Goal: Find specific page/section: Find specific page/section

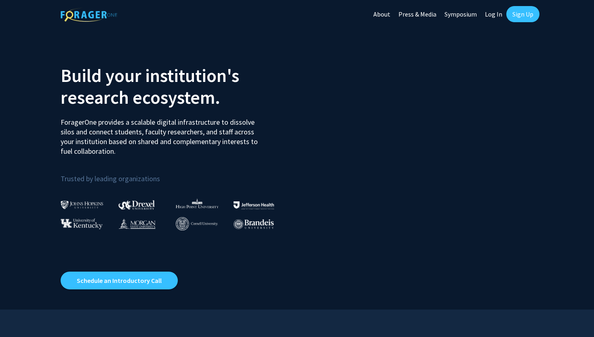
click at [489, 11] on link "Log In" at bounding box center [492, 14] width 25 height 28
select select
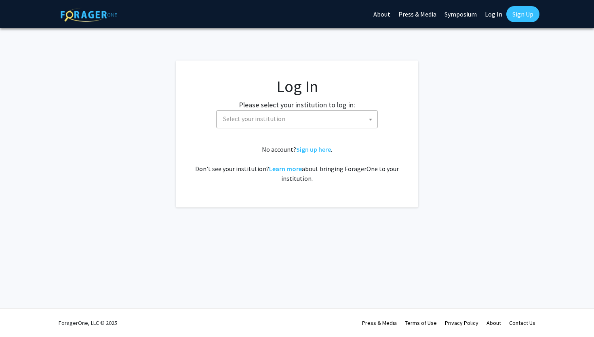
click at [305, 117] on span "Select your institution" at bounding box center [298, 119] width 157 height 17
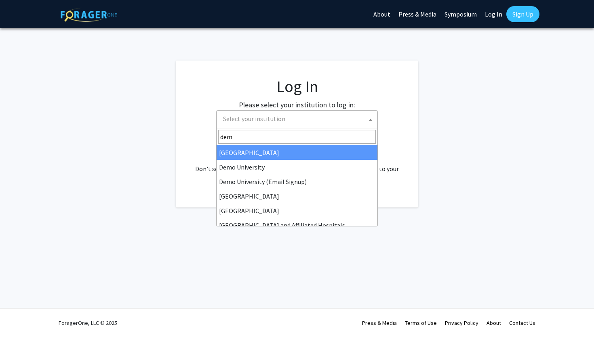
type input "demo"
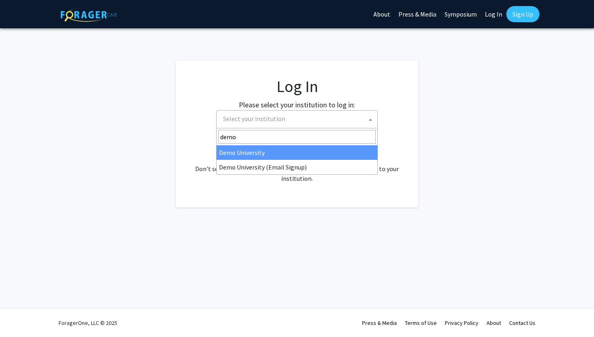
select select "8"
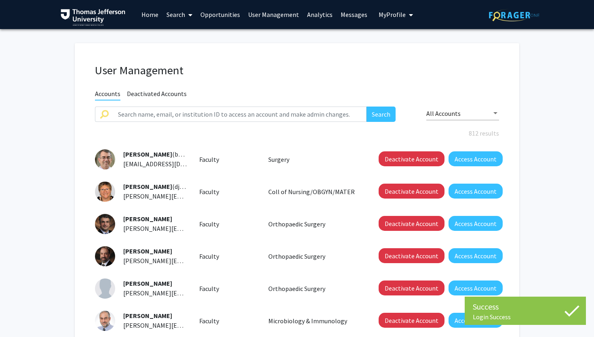
click at [170, 16] on link "Search" at bounding box center [179, 14] width 34 height 28
click at [186, 33] on span "Faculty/Staff" at bounding box center [191, 37] width 59 height 16
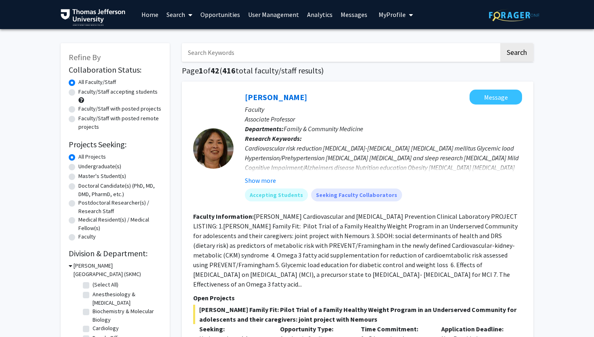
click at [176, 15] on link "Search" at bounding box center [179, 14] width 34 height 28
click at [197, 67] on h1 "Page 1 of 42 ( 416 total faculty/staff results)" at bounding box center [357, 71] width 351 height 10
click at [184, 13] on link "Search" at bounding box center [179, 14] width 34 height 28
click at [188, 51] on span "Students" at bounding box center [186, 53] width 49 height 16
